Goal: Task Accomplishment & Management: Complete application form

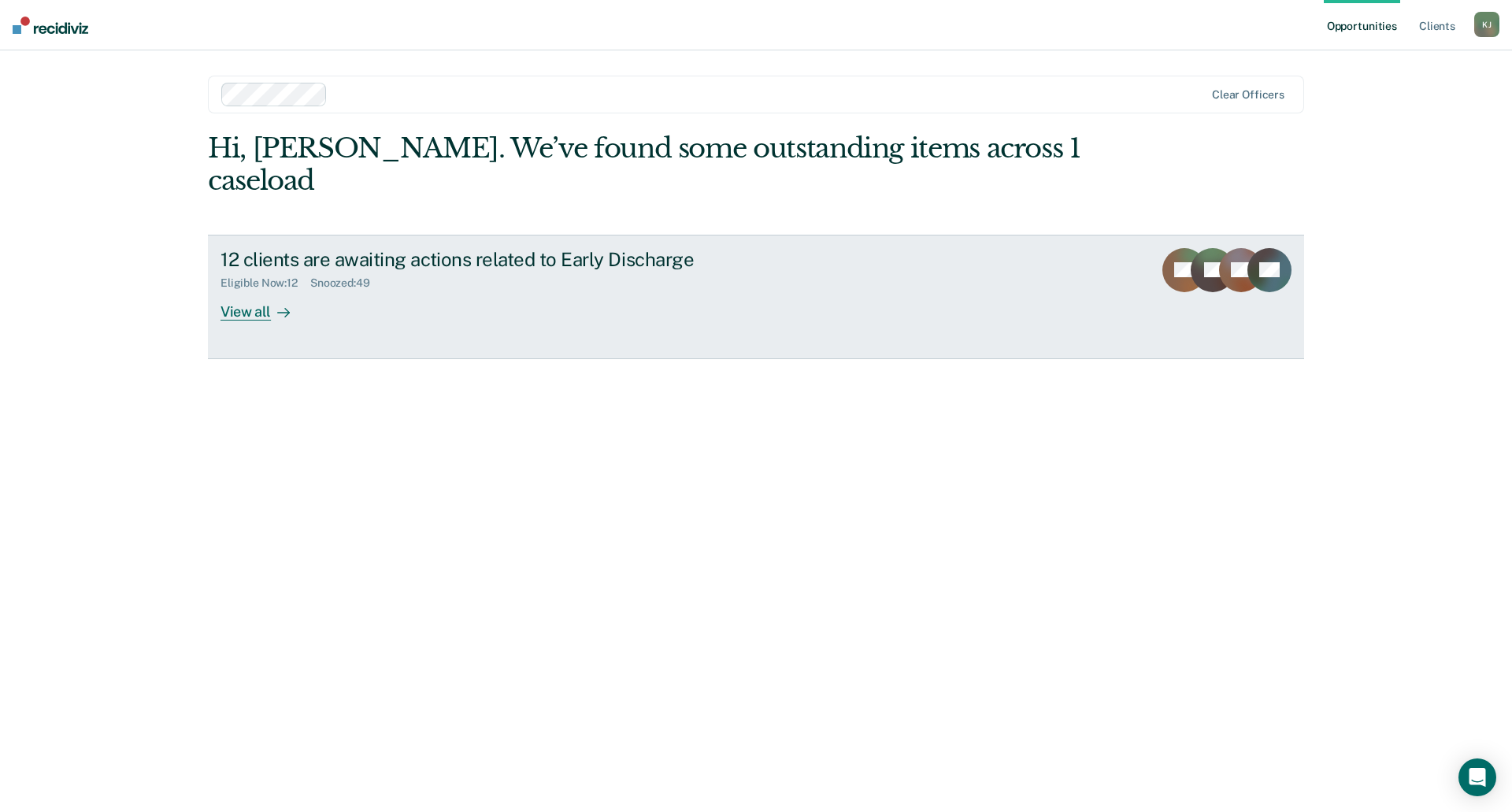
click at [271, 302] on div at bounding box center [280, 311] width 19 height 18
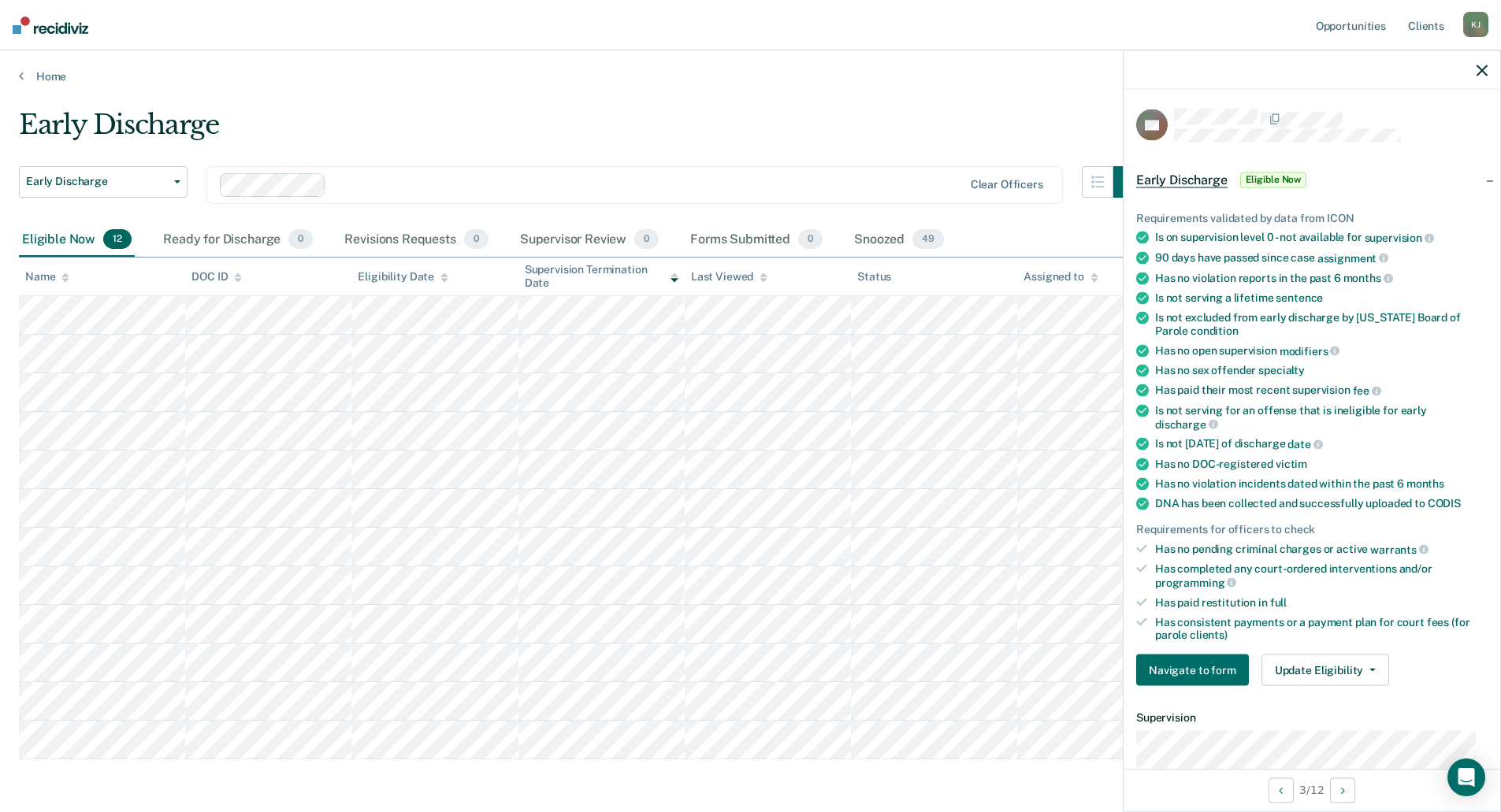
click at [1482, 71] on icon "button" at bounding box center [1482, 70] width 11 height 11
click at [1181, 667] on button "Navigate to form" at bounding box center [1192, 670] width 113 height 32
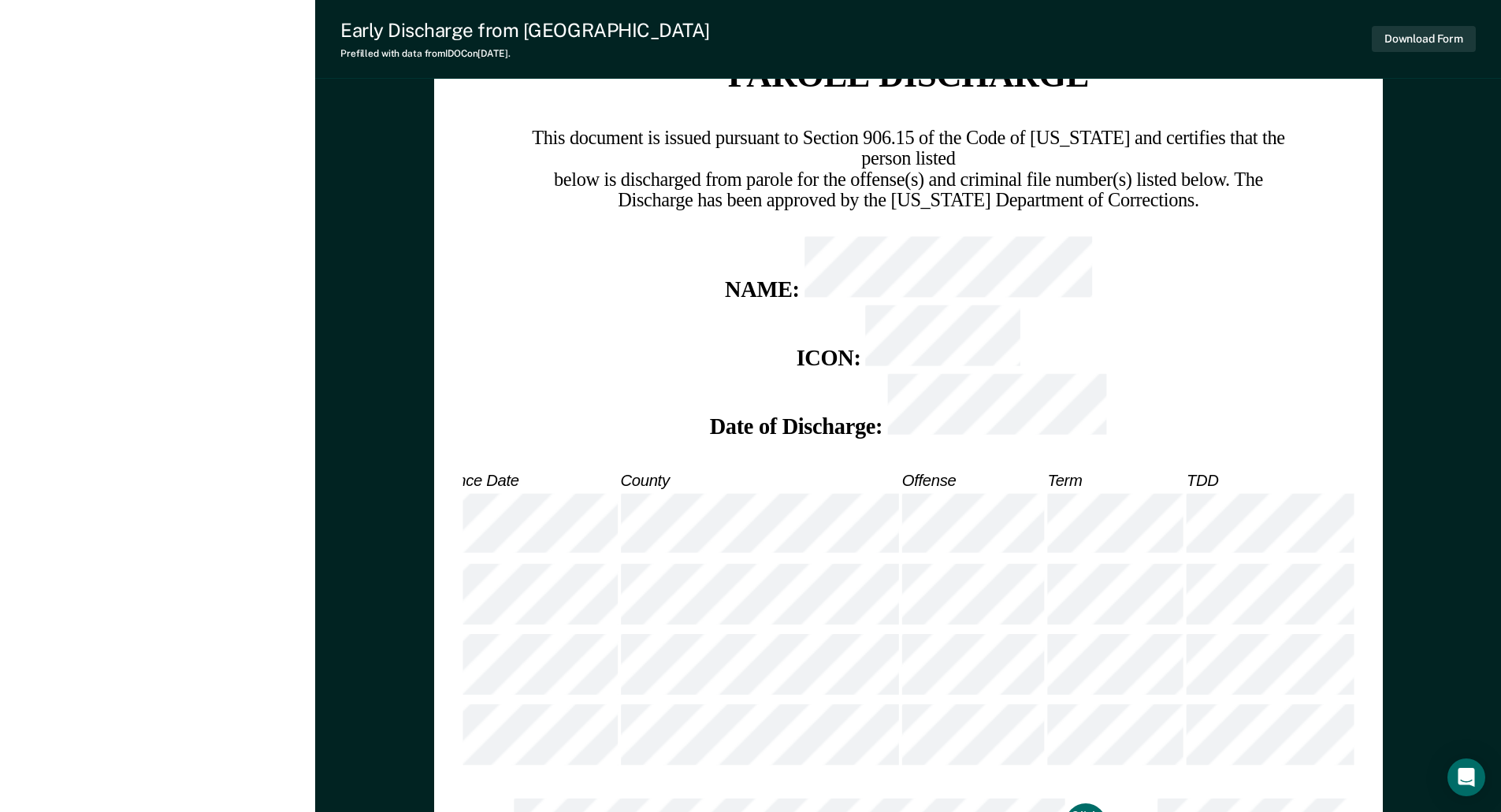
scroll to position [2532, 0]
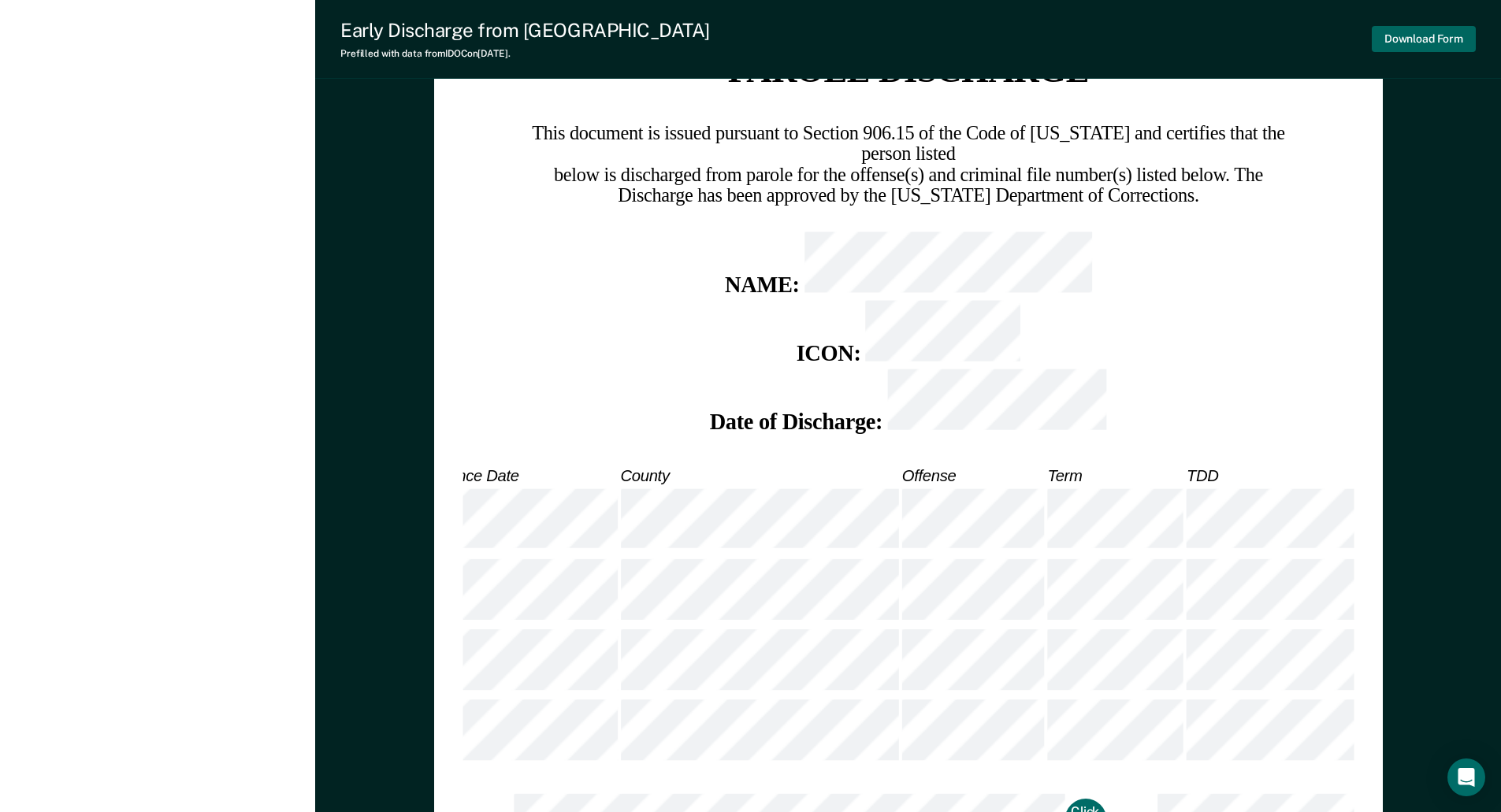
click at [1397, 40] on button "Download Form" at bounding box center [1424, 39] width 104 height 26
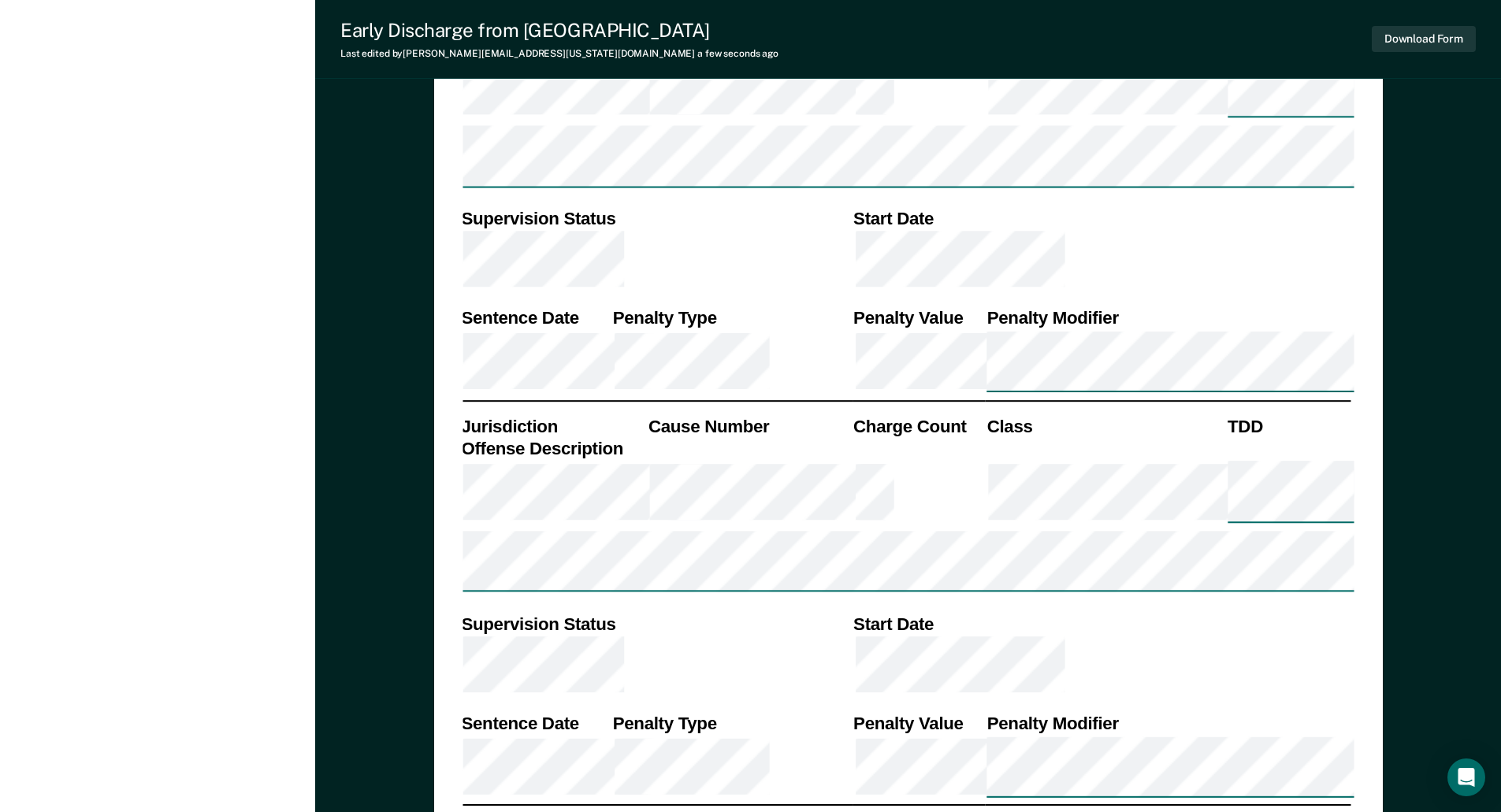
scroll to position [1477, 0]
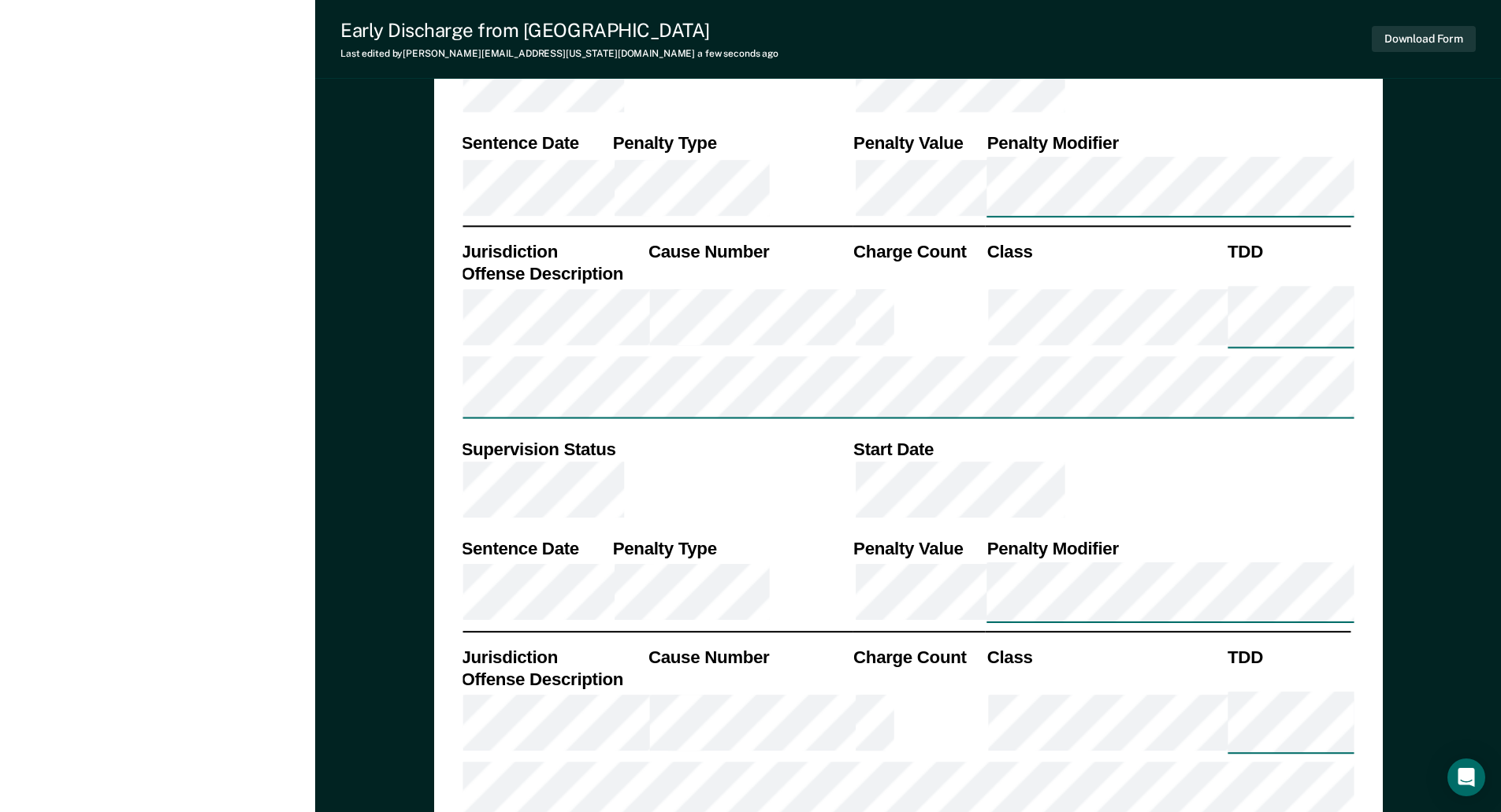
scroll to position [1185, 0]
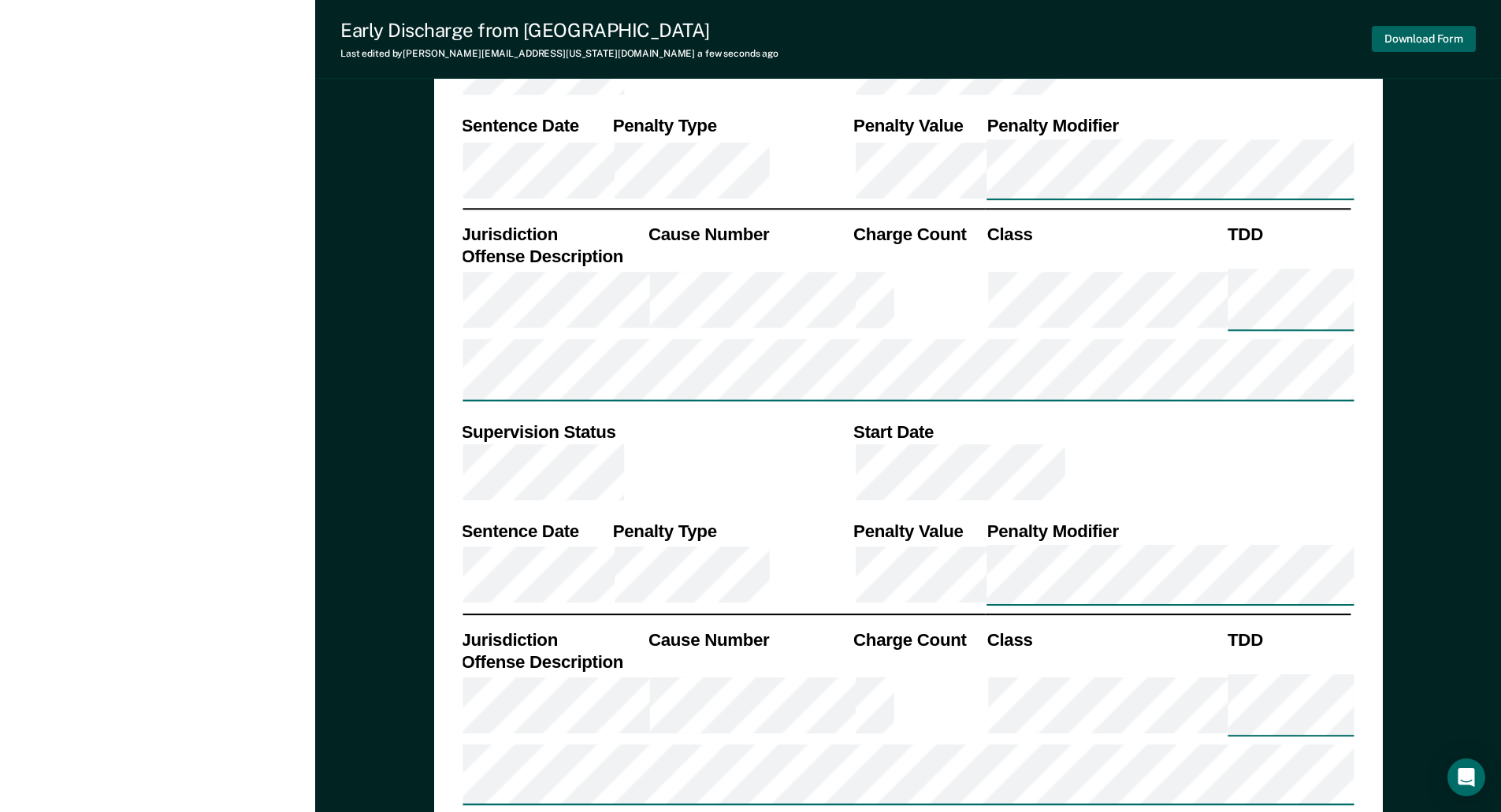
click at [1443, 38] on button "Download Form" at bounding box center [1424, 39] width 104 height 26
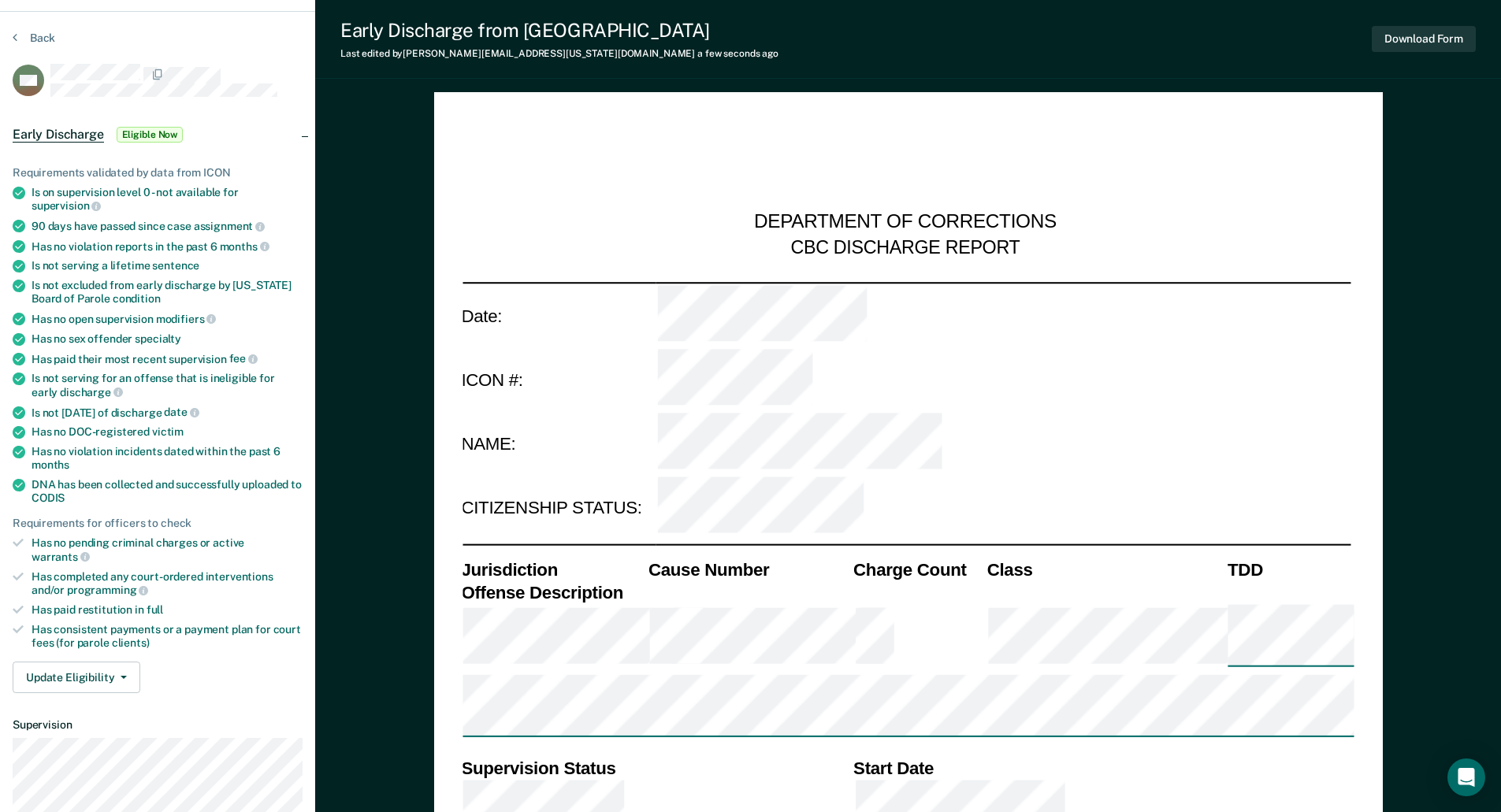
scroll to position [0, 0]
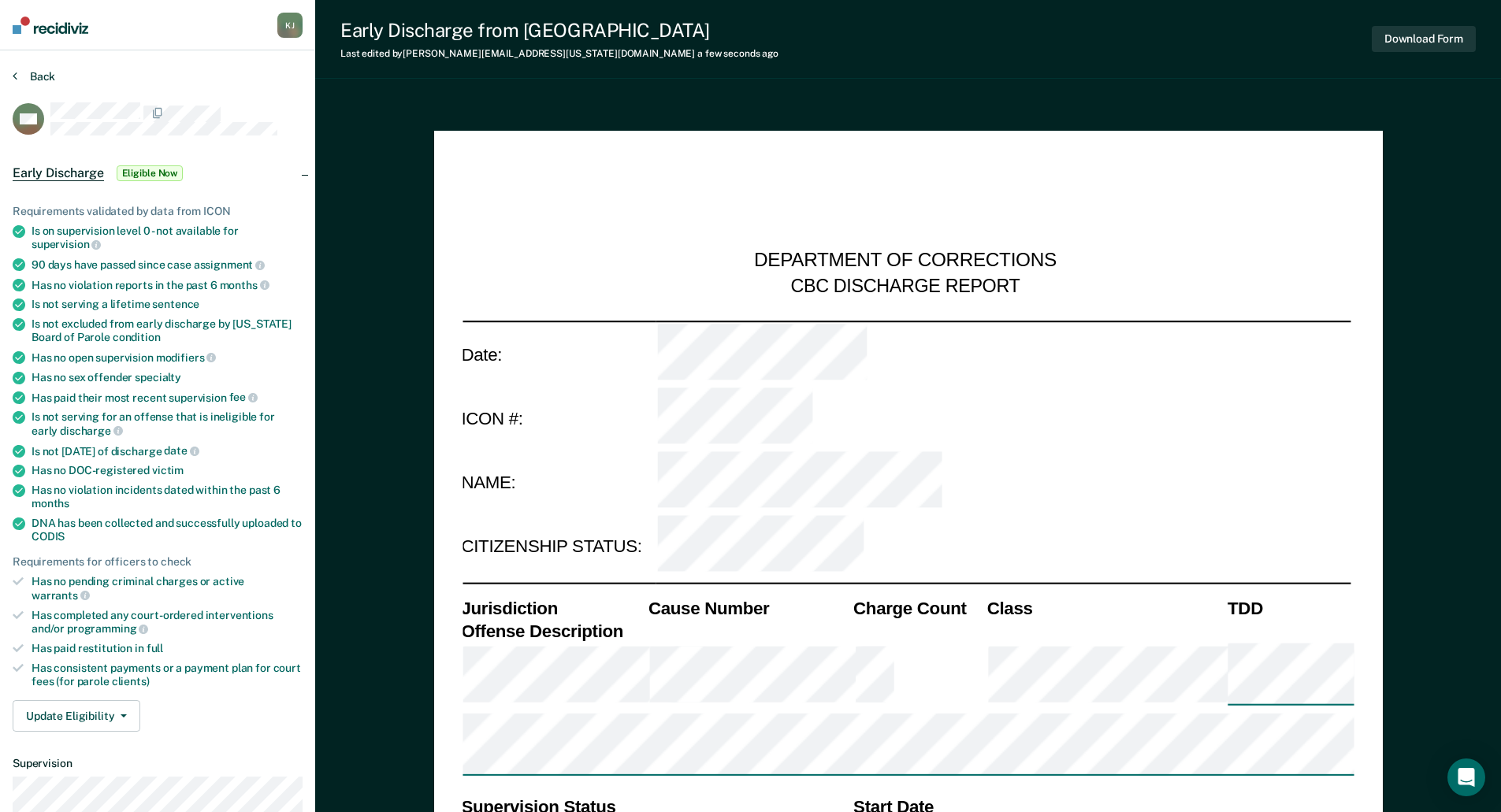
click at [18, 74] on button "Back" at bounding box center [34, 76] width 43 height 15
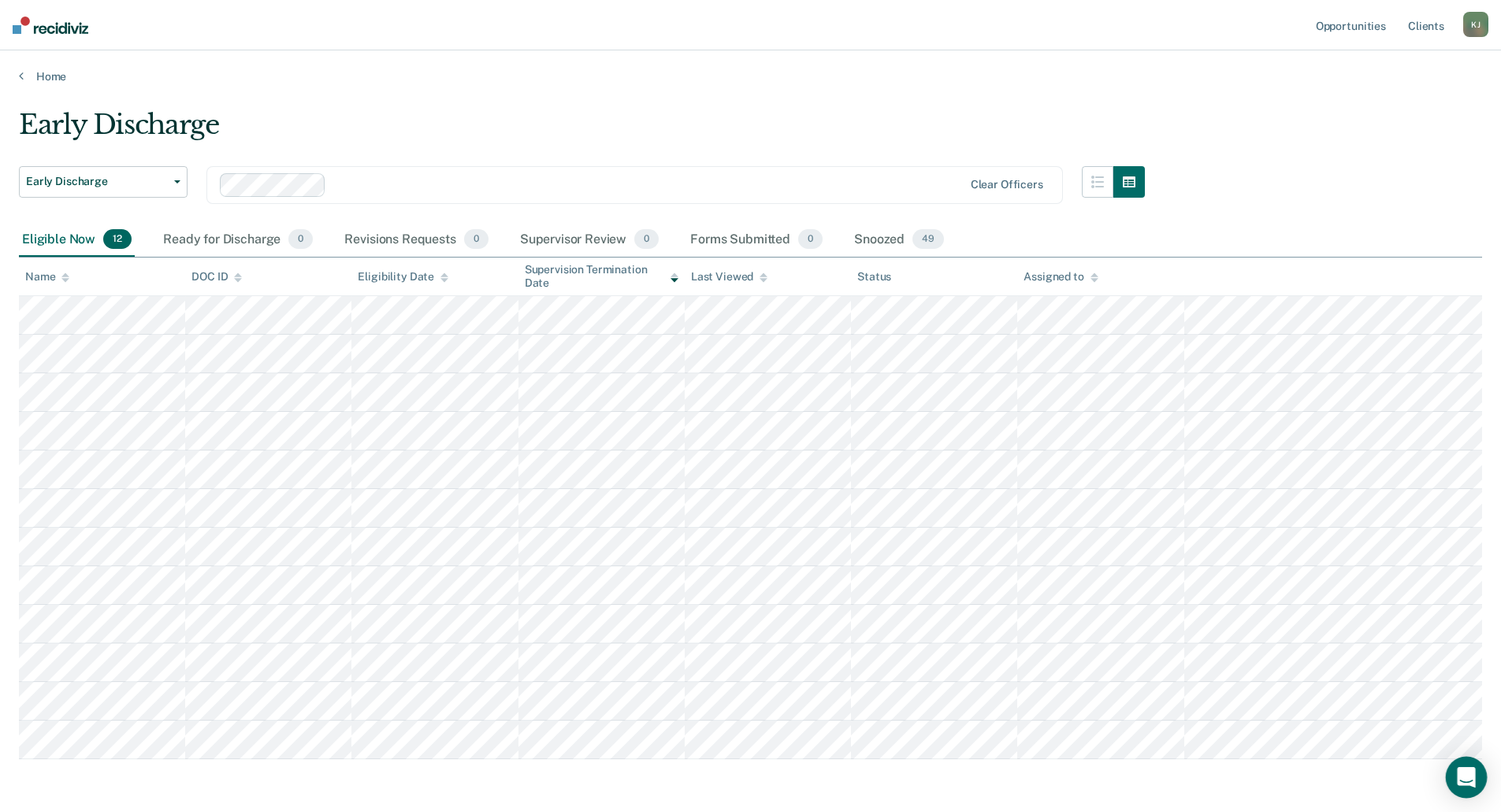
click at [1465, 777] on icon "Open Intercom Messenger" at bounding box center [1465, 776] width 18 height 20
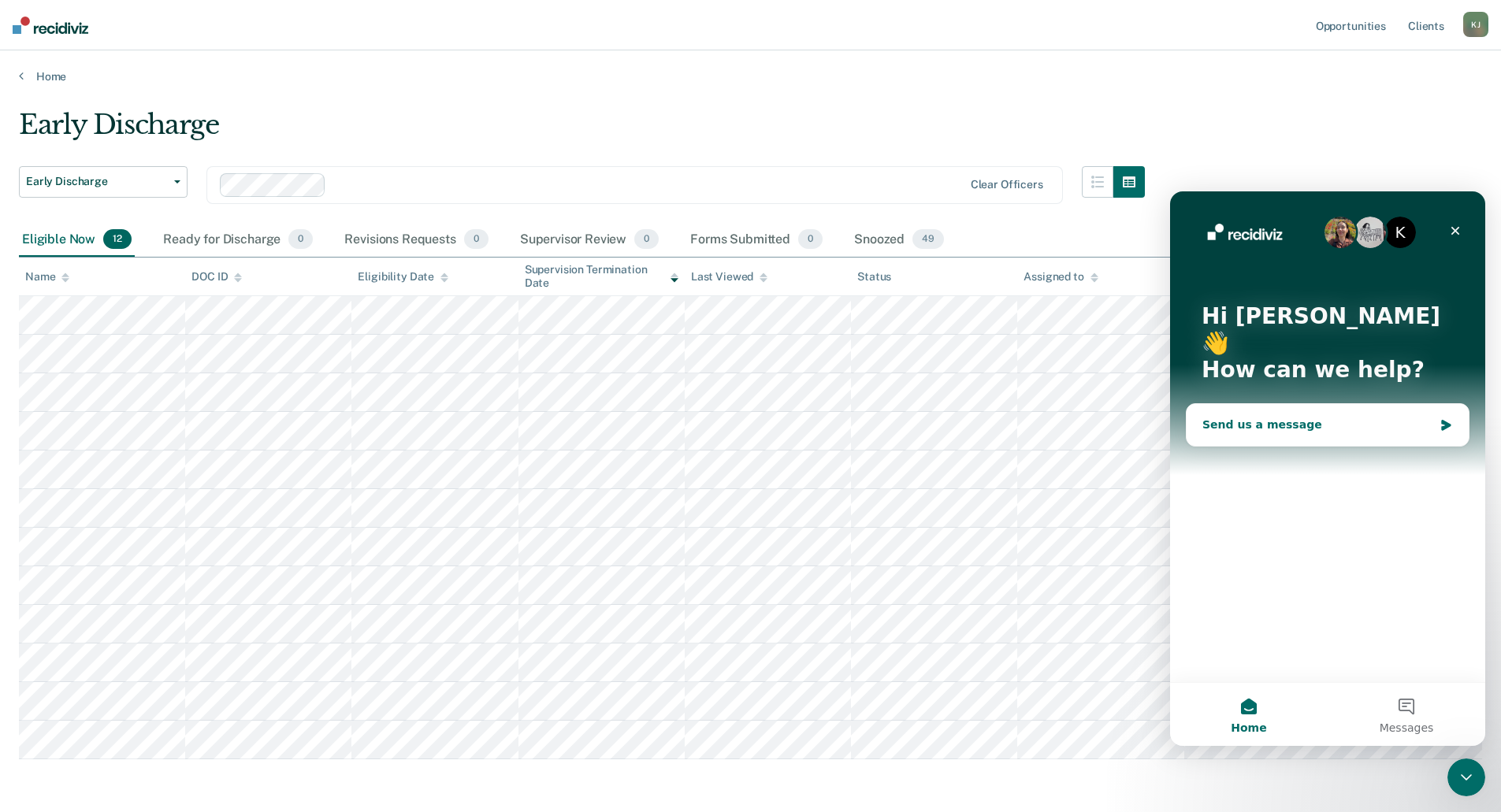
click at [1333, 417] on div "Send us a message" at bounding box center [1317, 425] width 230 height 16
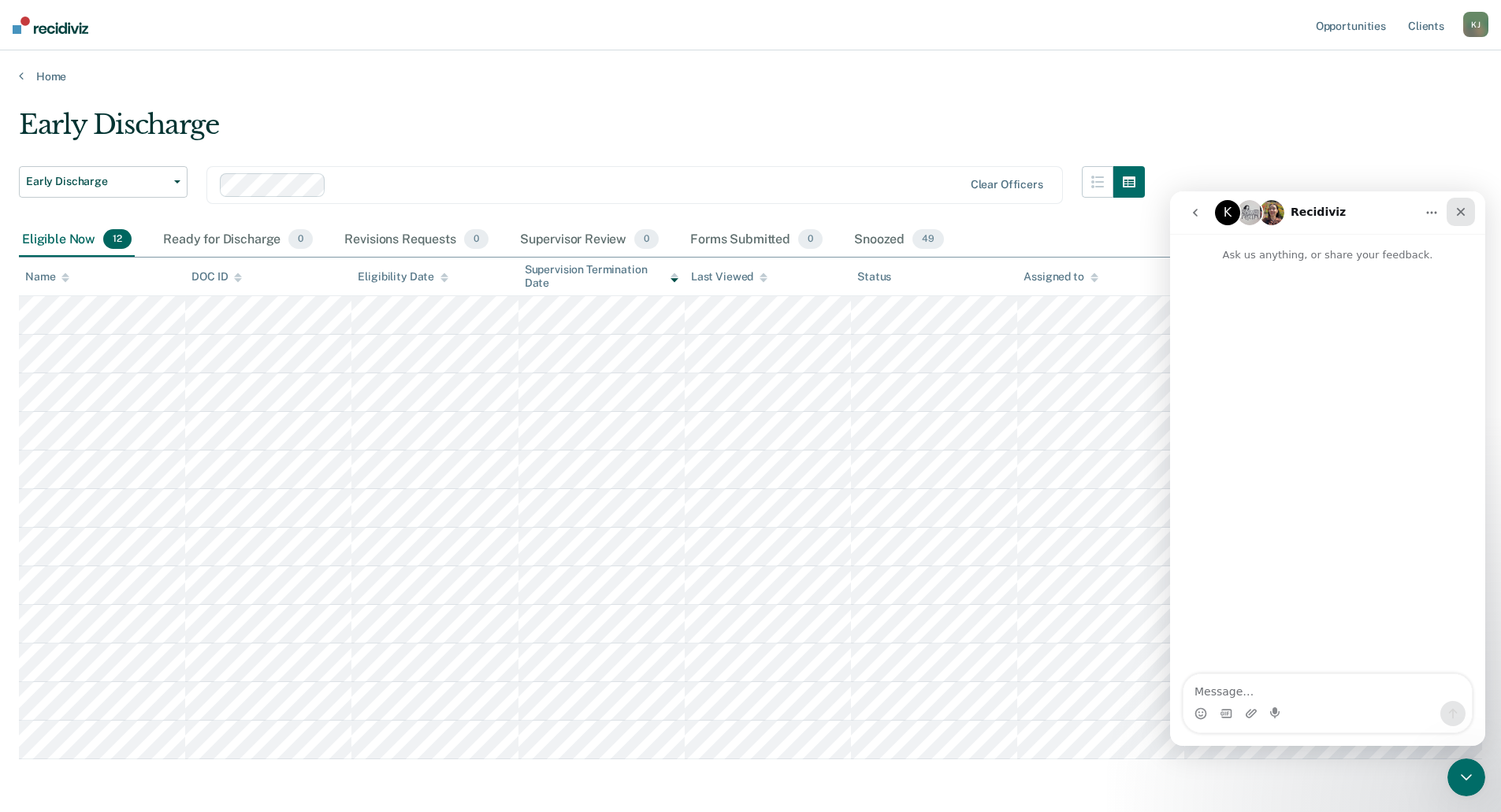
click at [1461, 211] on icon "Close" at bounding box center [1461, 212] width 9 height 9
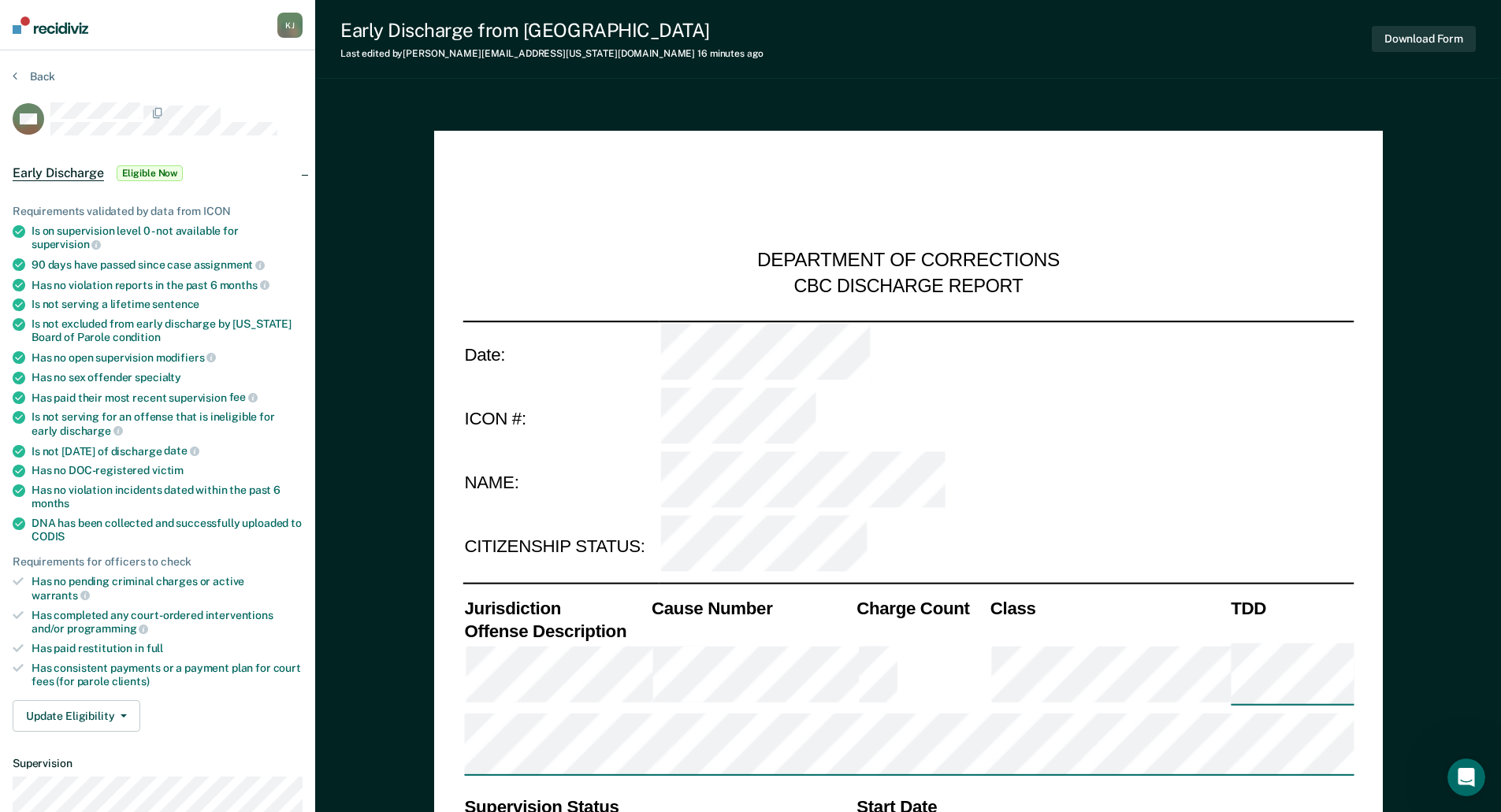
type textarea "x"
click at [36, 73] on button "Back" at bounding box center [34, 76] width 43 height 15
